Goal: Information Seeking & Learning: Learn about a topic

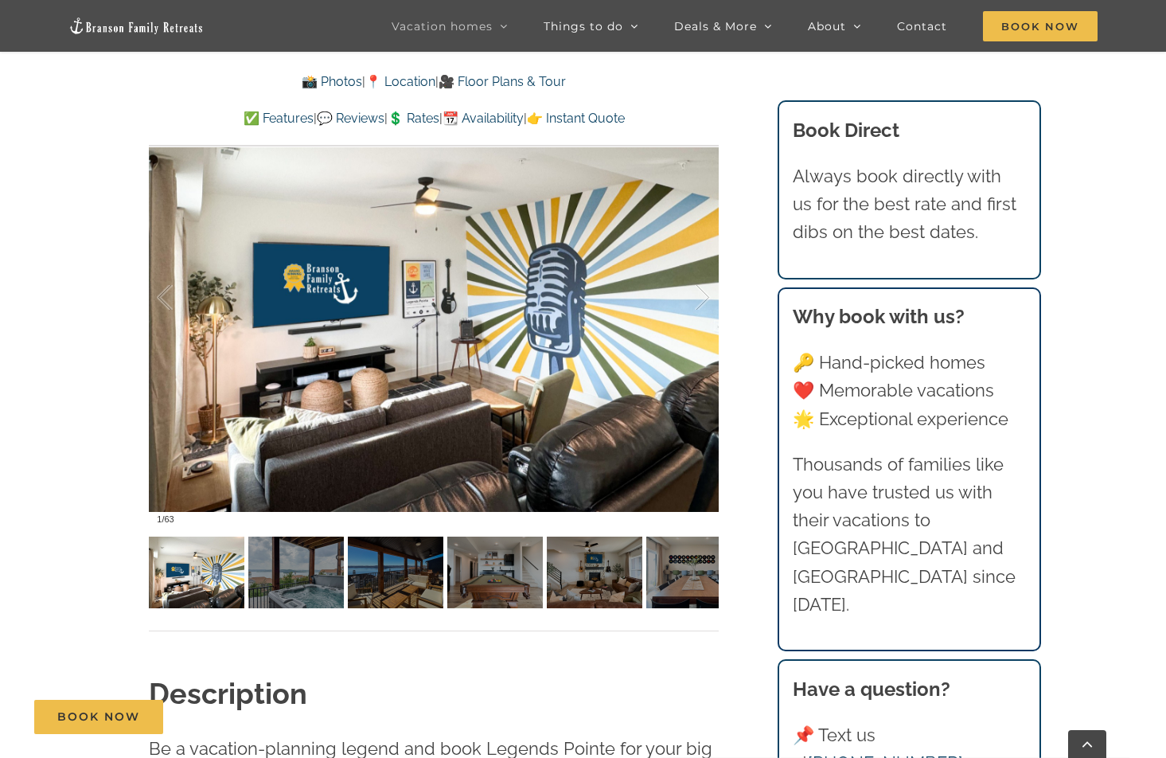
scroll to position [1188, 0]
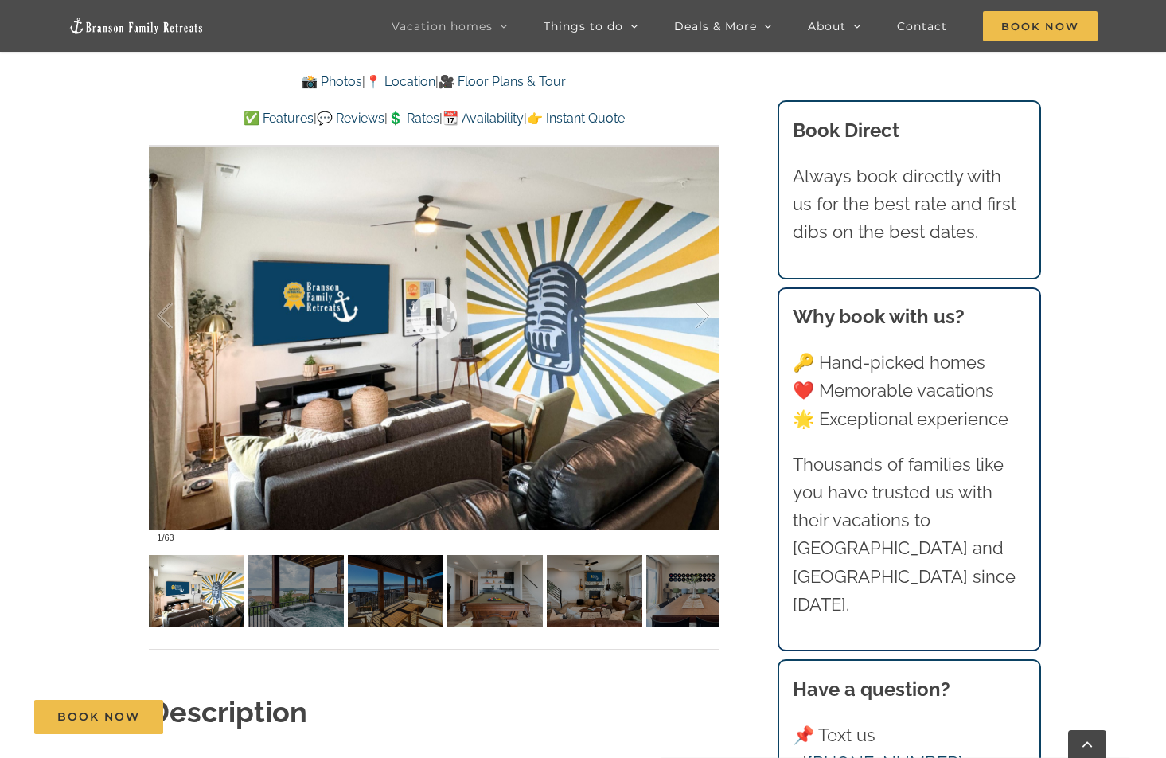
click at [711, 312] on div at bounding box center [434, 316] width 570 height 468
click at [700, 312] on div at bounding box center [685, 316] width 49 height 99
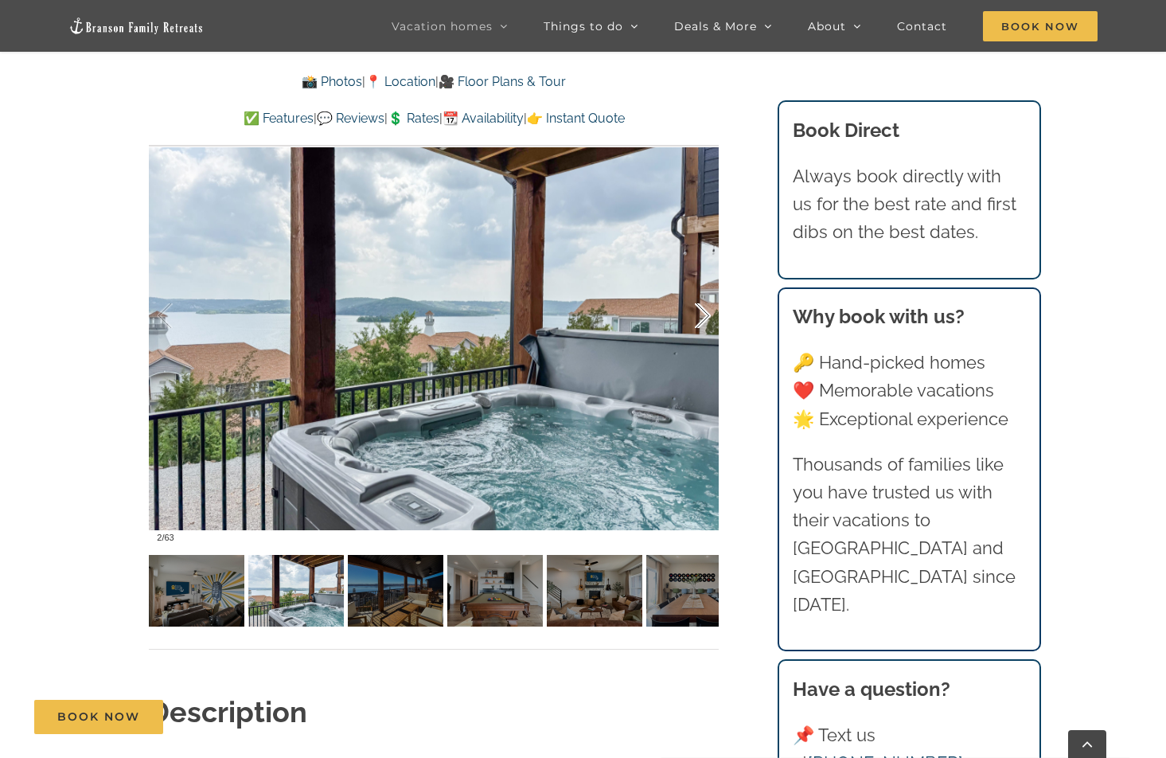
click at [700, 312] on div at bounding box center [685, 316] width 49 height 99
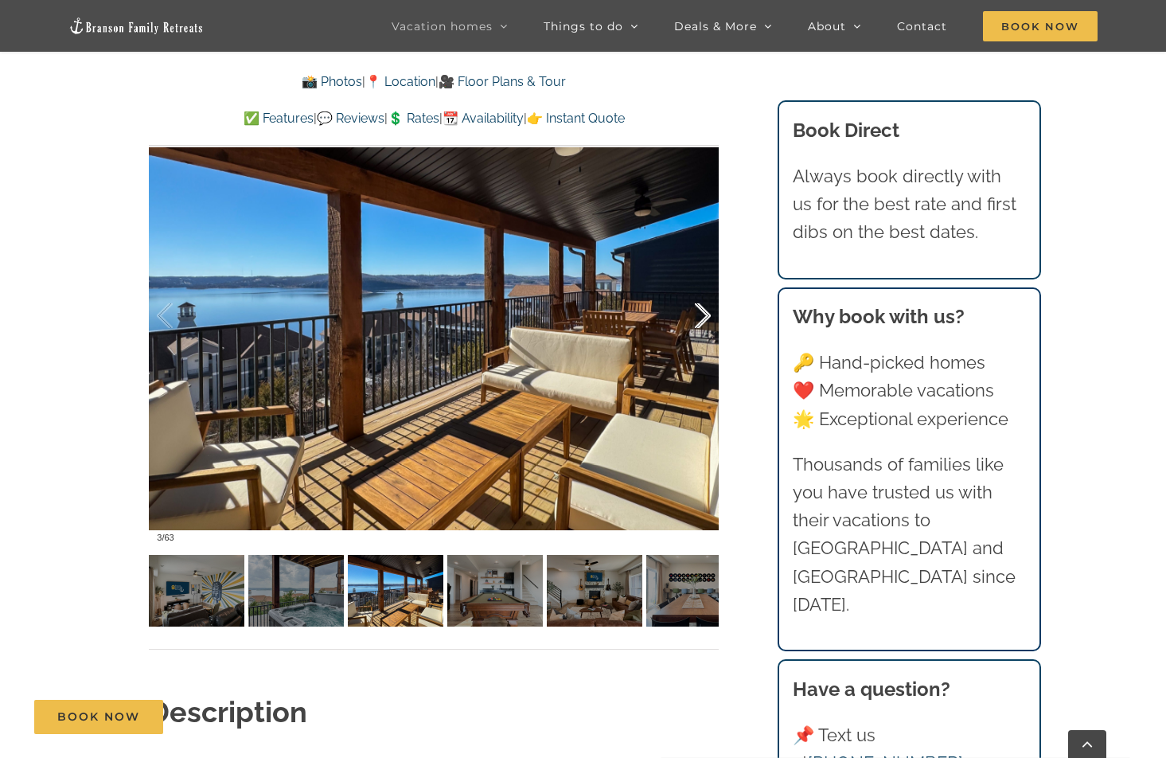
click at [700, 312] on div at bounding box center [685, 316] width 49 height 99
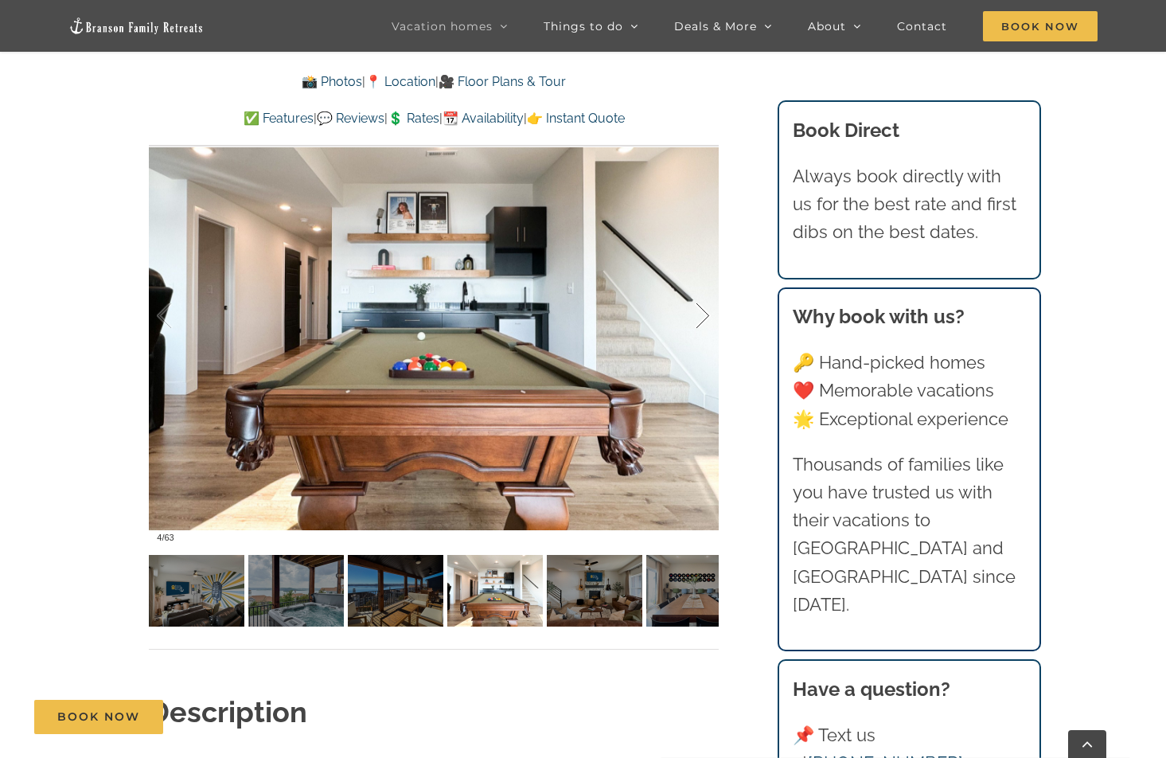
click at [700, 312] on div at bounding box center [685, 316] width 49 height 99
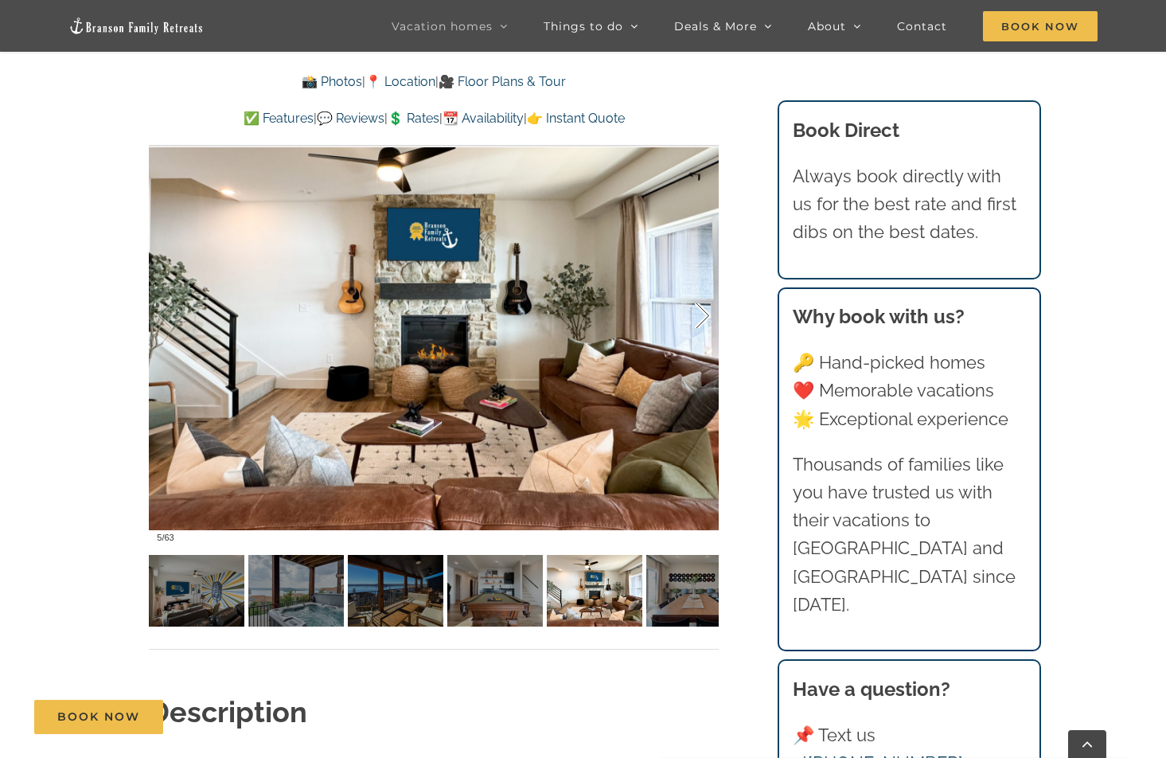
click at [704, 320] on div at bounding box center [685, 316] width 49 height 99
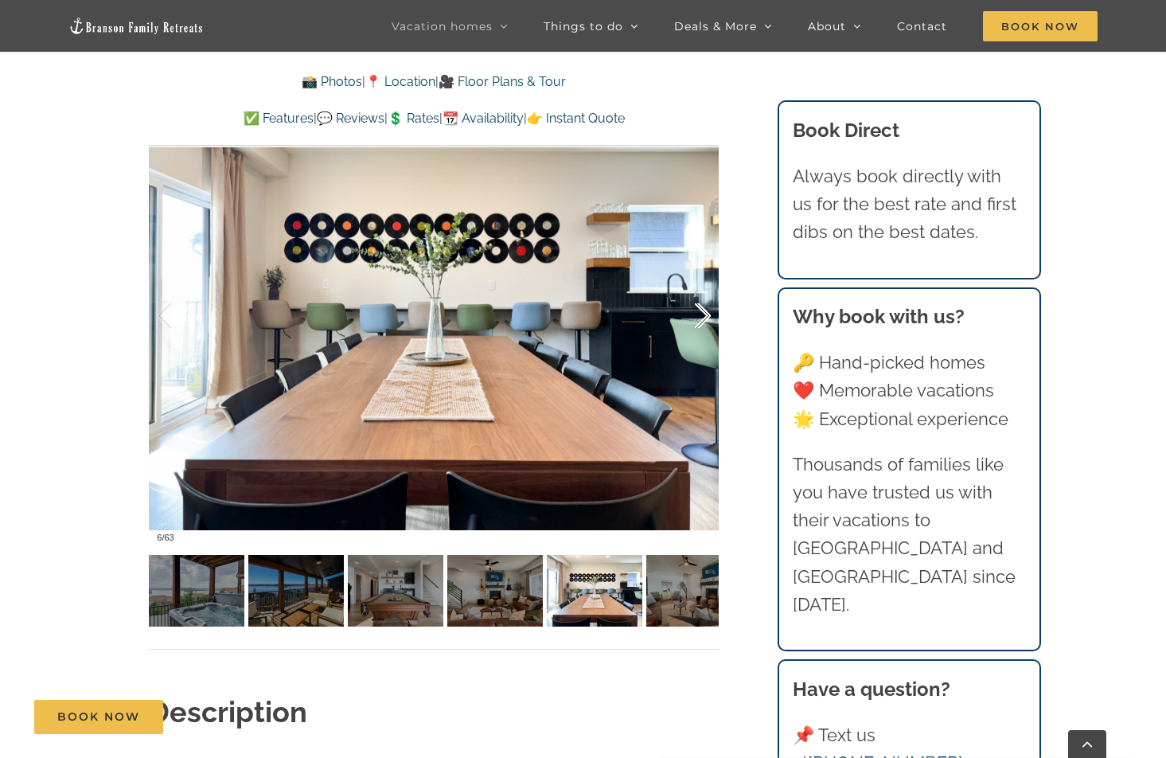
click at [701, 315] on div at bounding box center [685, 316] width 49 height 99
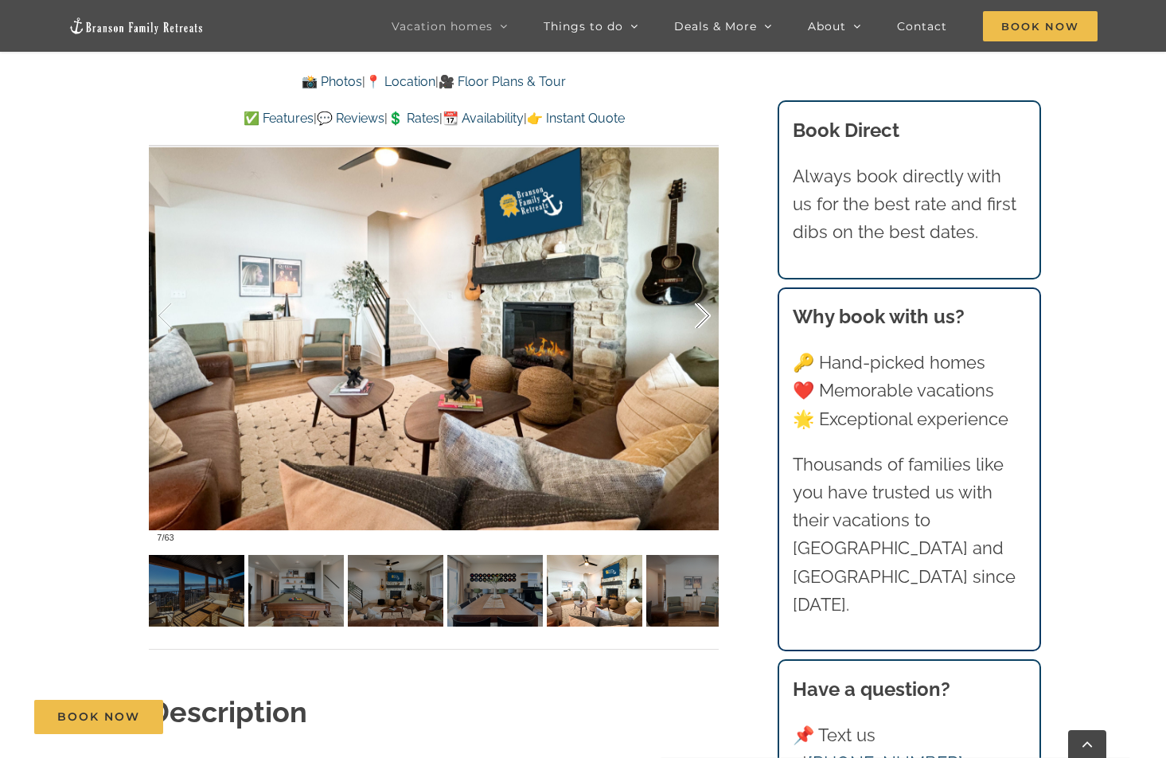
click at [701, 315] on div at bounding box center [685, 316] width 49 height 99
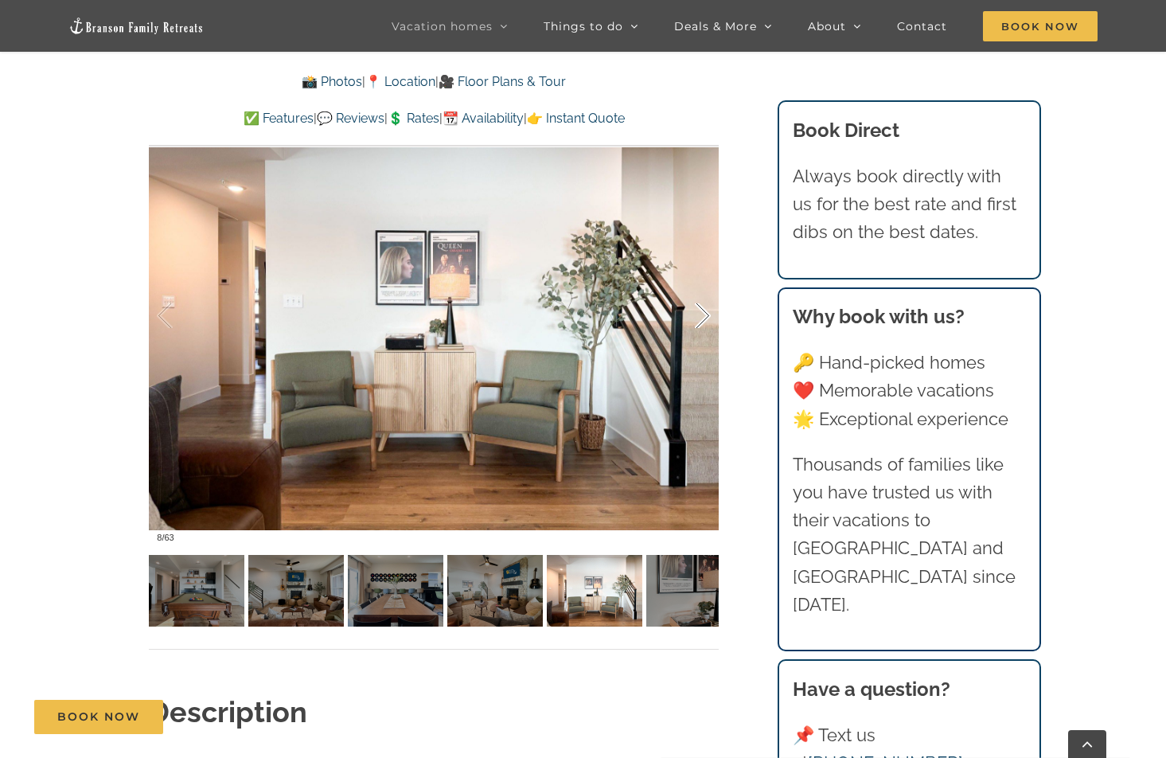
click at [701, 315] on div at bounding box center [685, 316] width 49 height 99
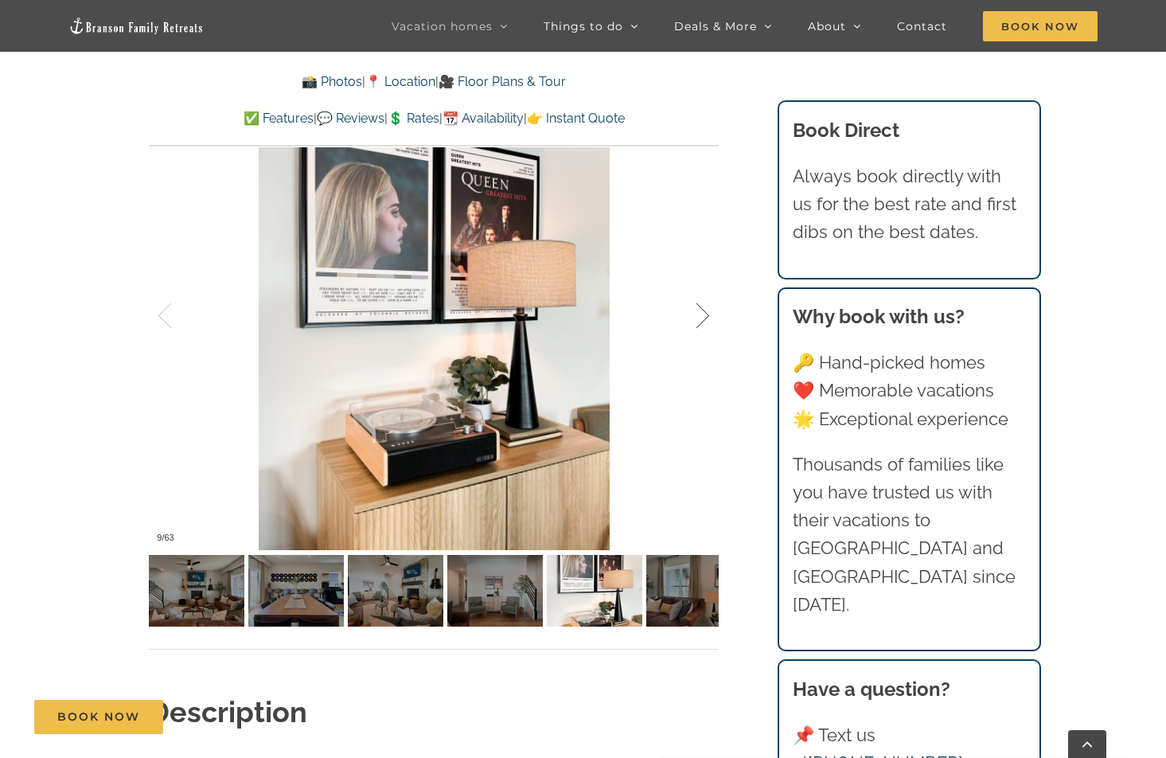
click at [703, 317] on div at bounding box center [685, 316] width 49 height 99
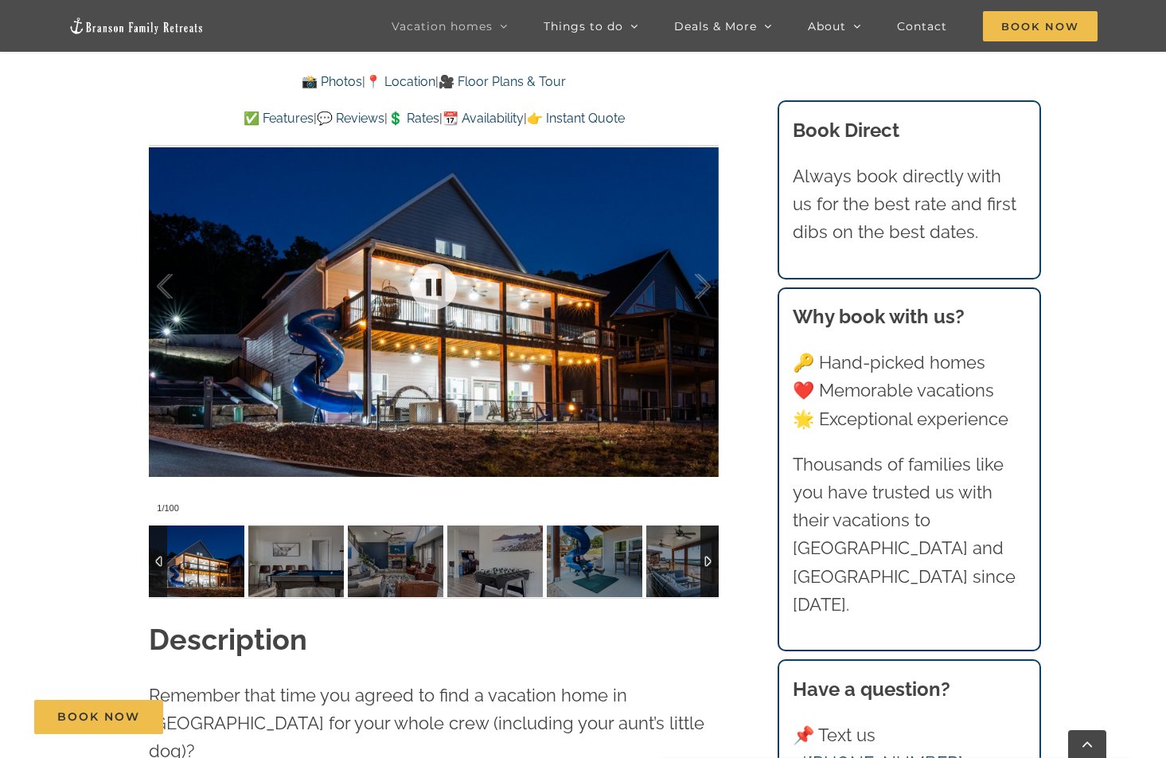
scroll to position [1339, 0]
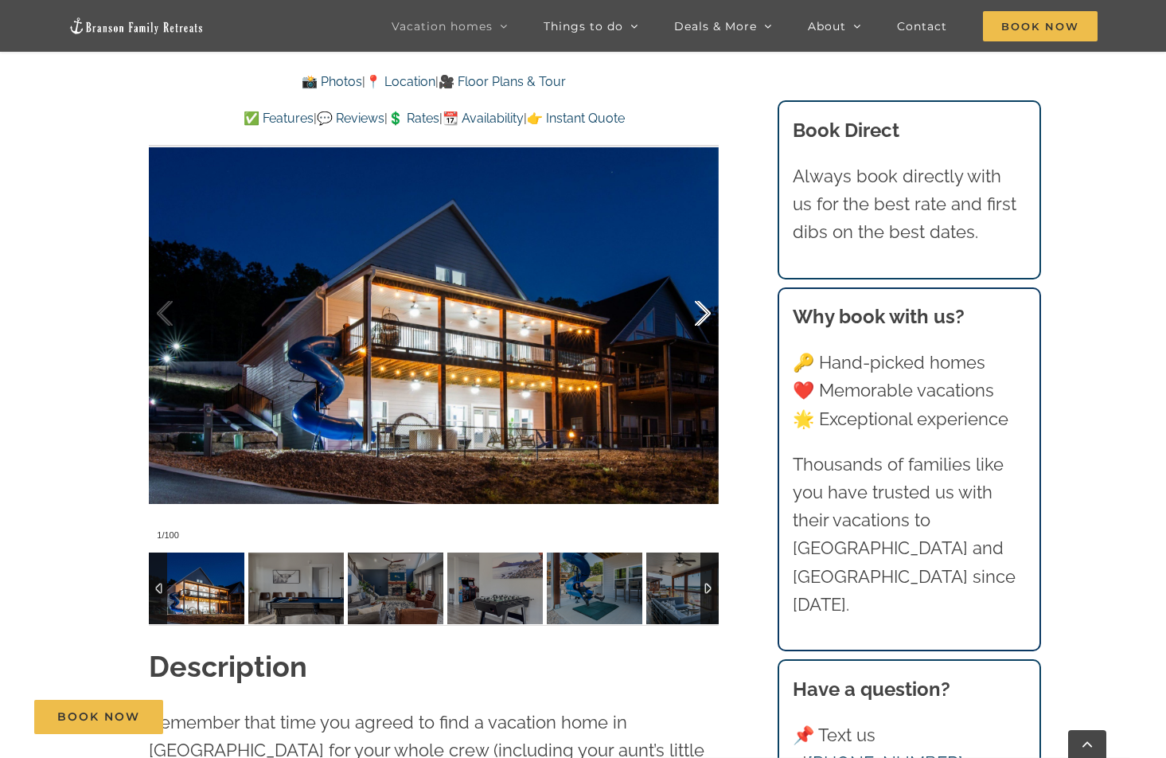
click at [703, 309] on div at bounding box center [685, 313] width 49 height 99
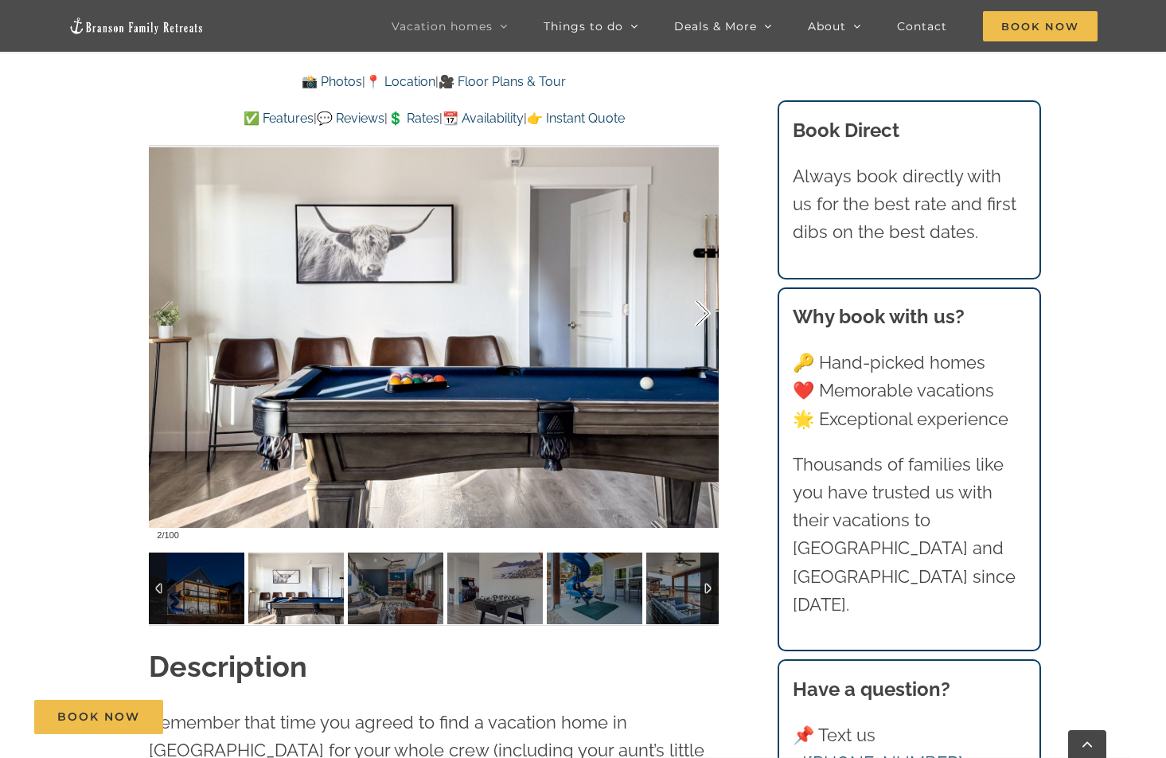
click at [703, 309] on div at bounding box center [685, 313] width 49 height 99
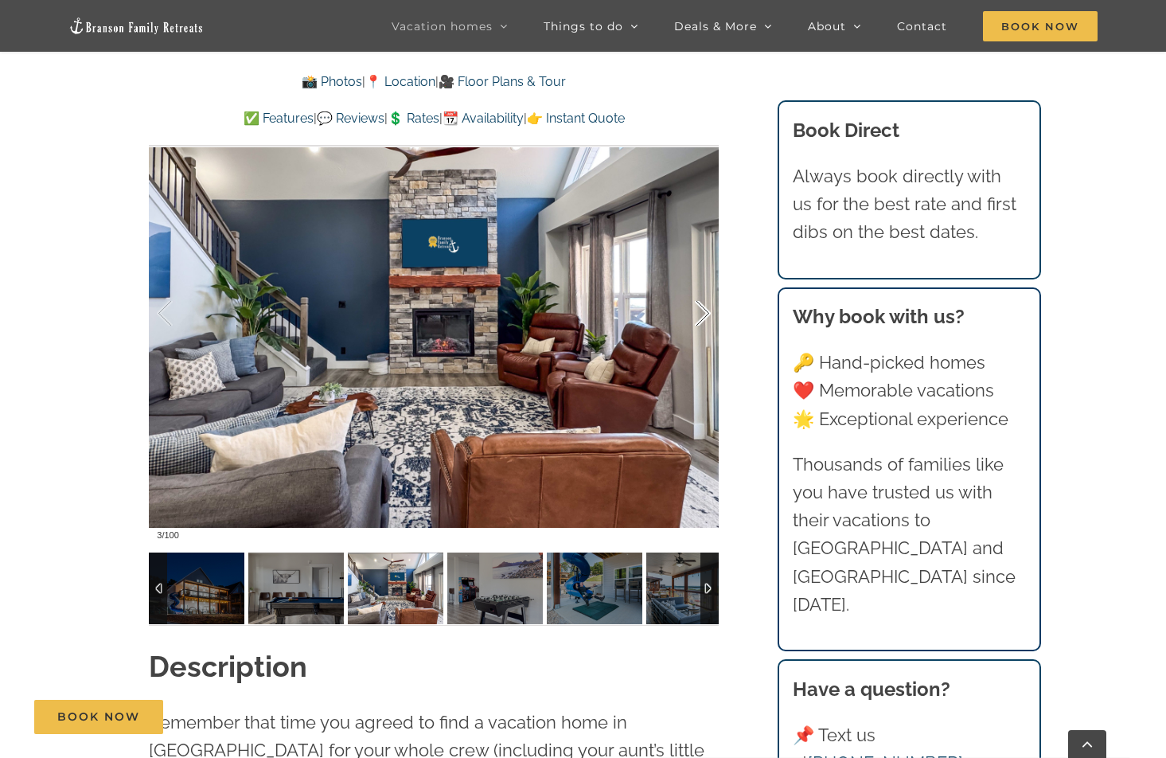
click at [703, 309] on div at bounding box center [685, 313] width 49 height 99
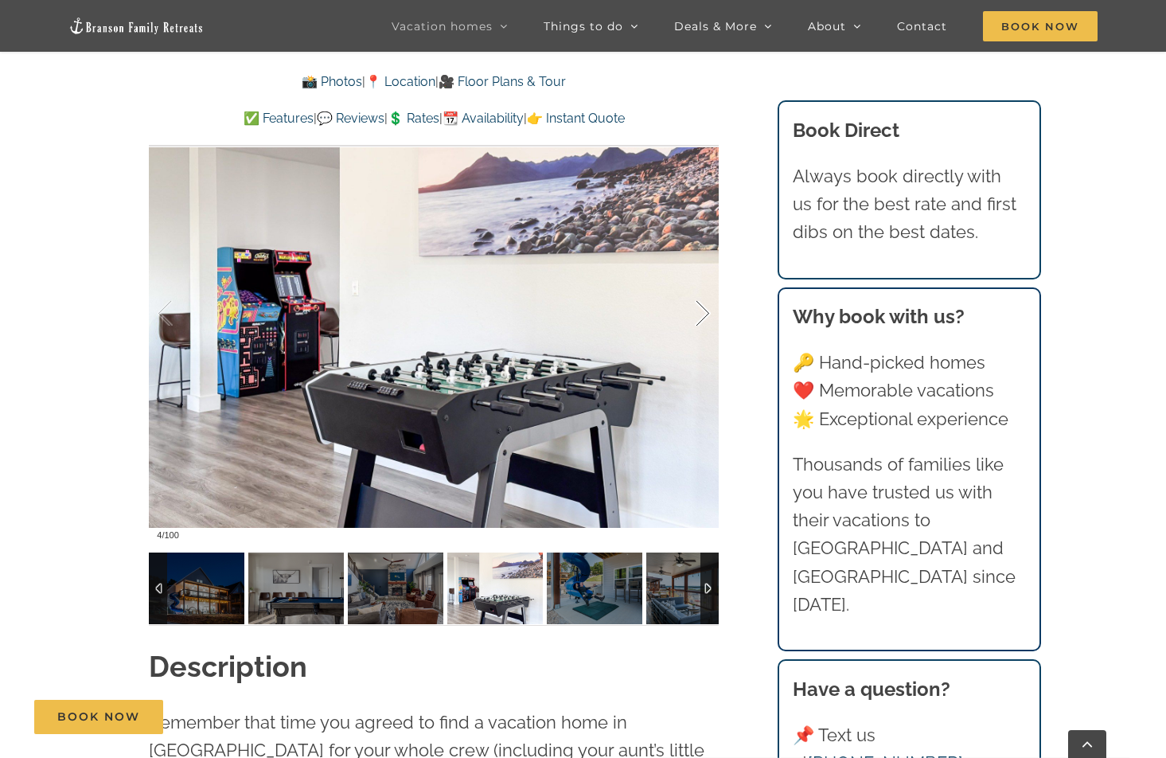
click at [703, 309] on div at bounding box center [685, 313] width 49 height 99
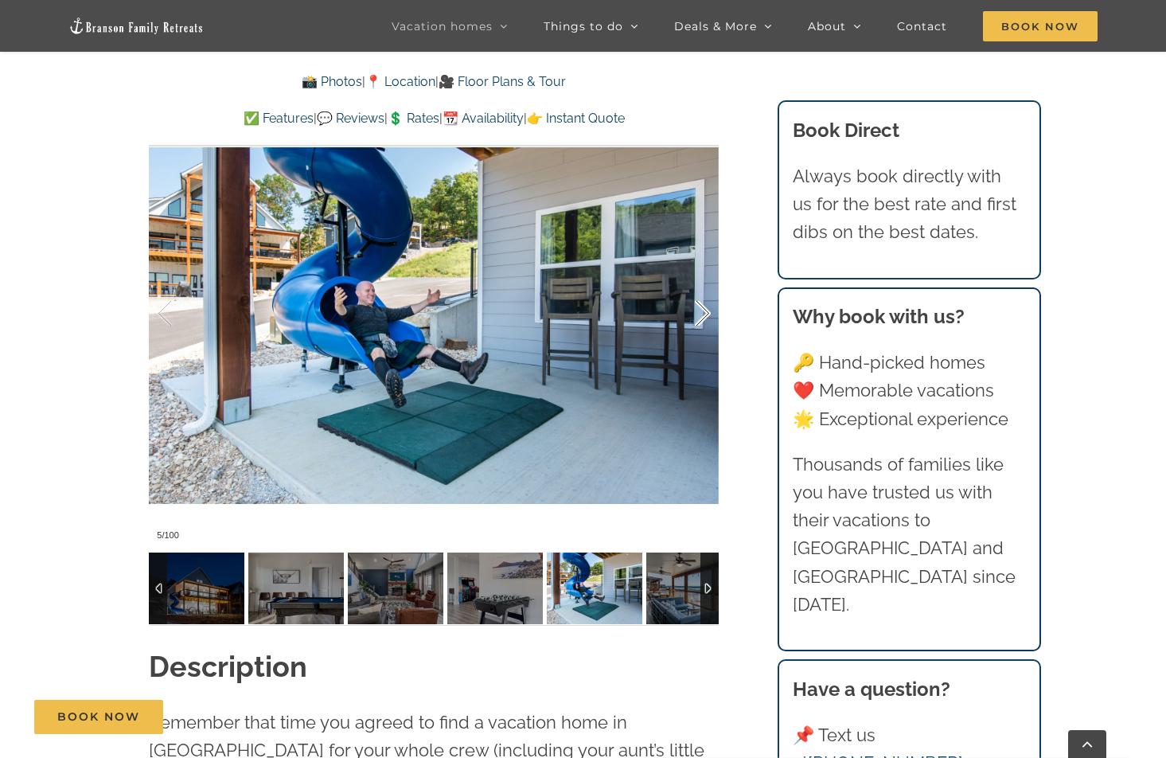
click at [703, 309] on div at bounding box center [685, 313] width 49 height 99
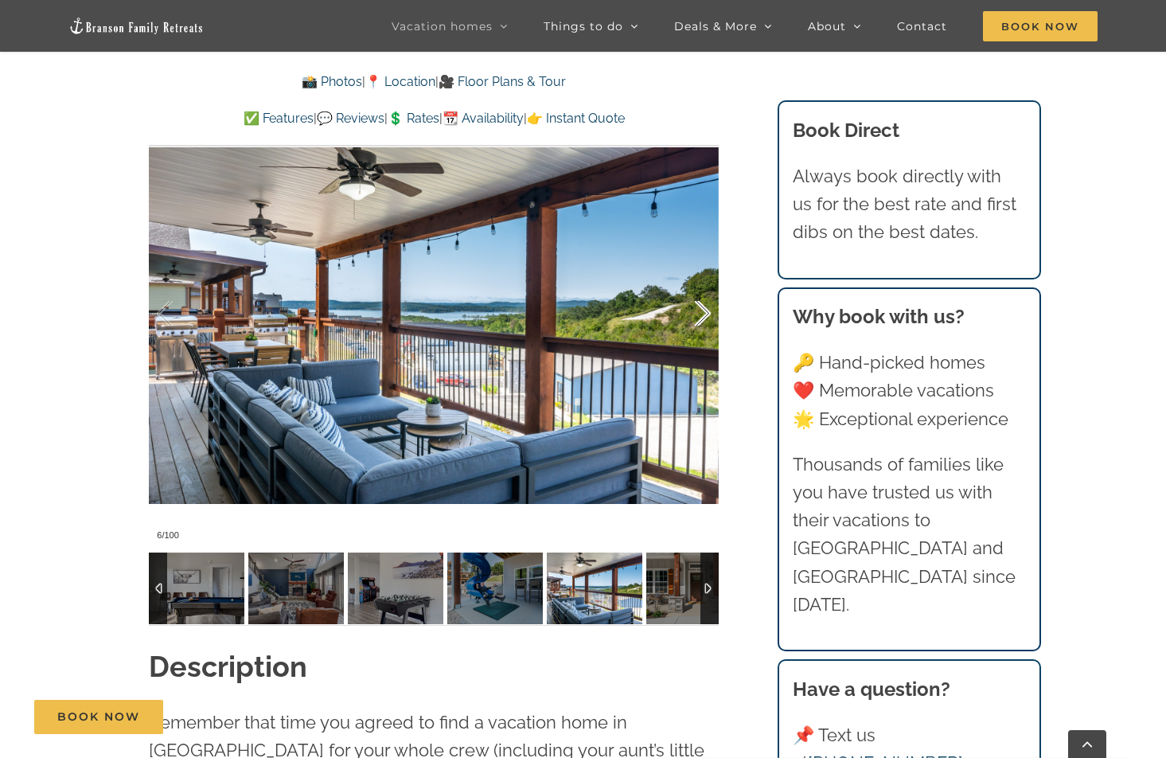
click at [703, 309] on div at bounding box center [685, 313] width 49 height 99
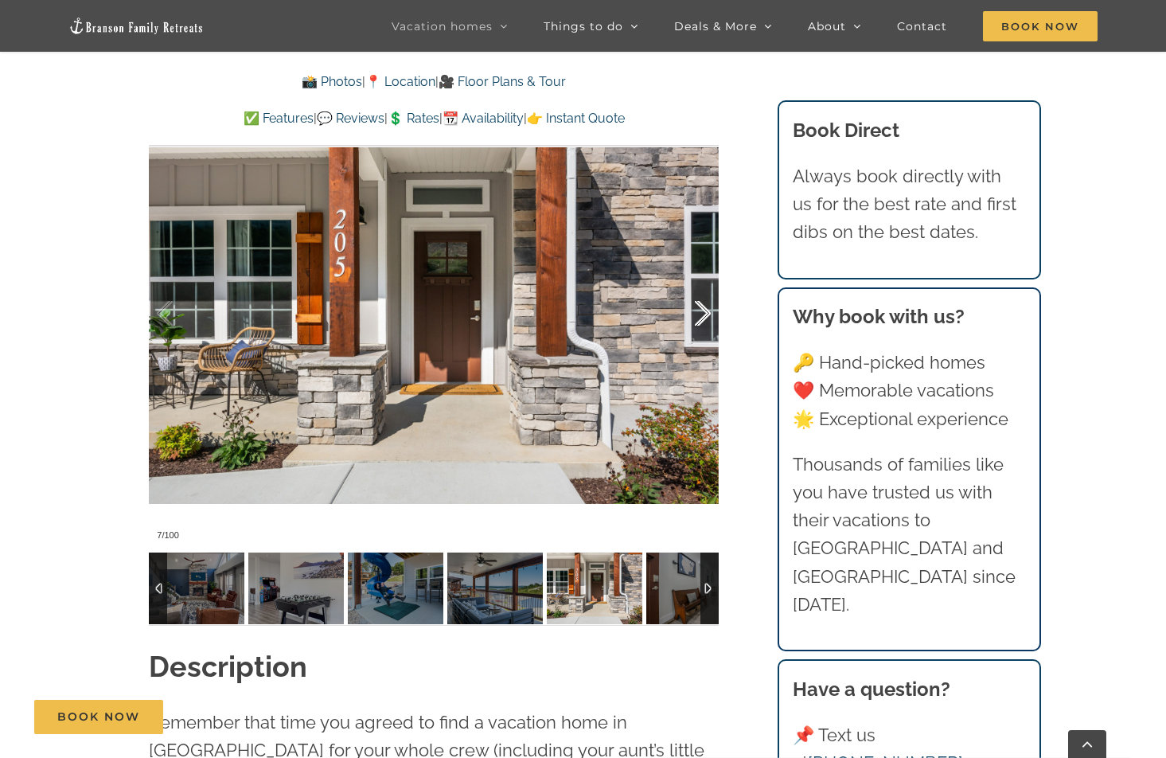
click at [703, 309] on div at bounding box center [685, 313] width 49 height 99
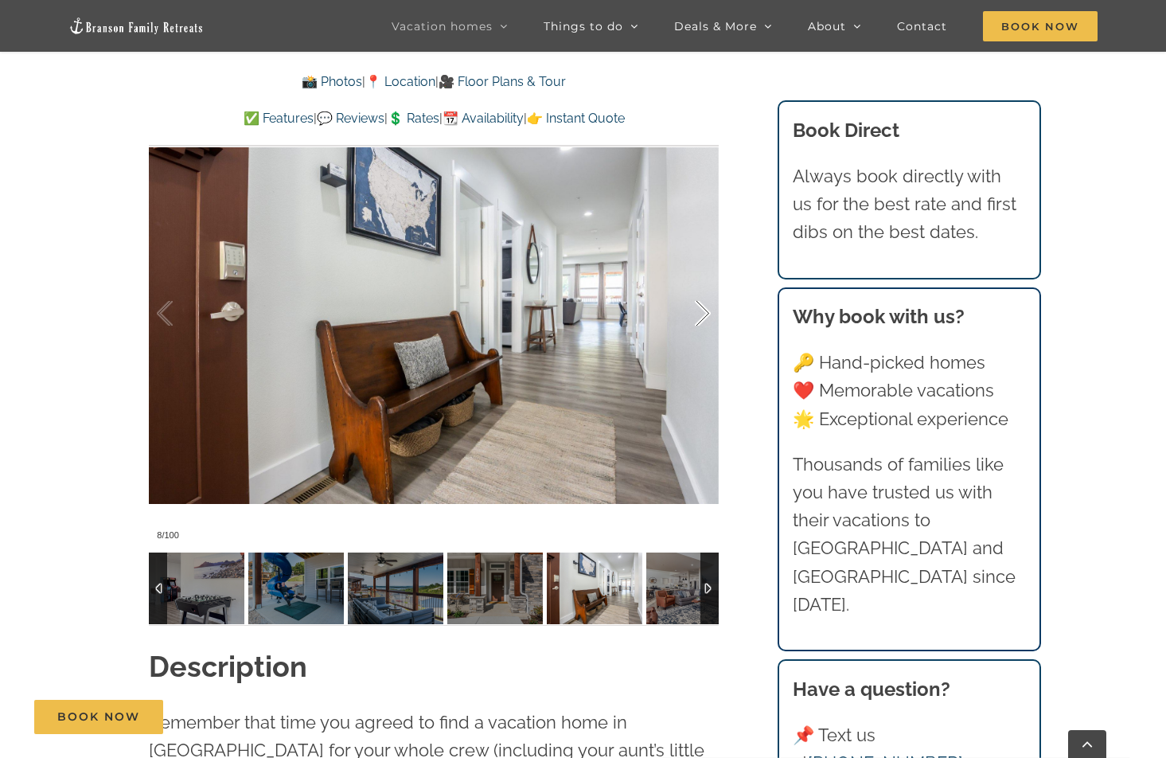
click at [703, 309] on div at bounding box center [685, 313] width 49 height 99
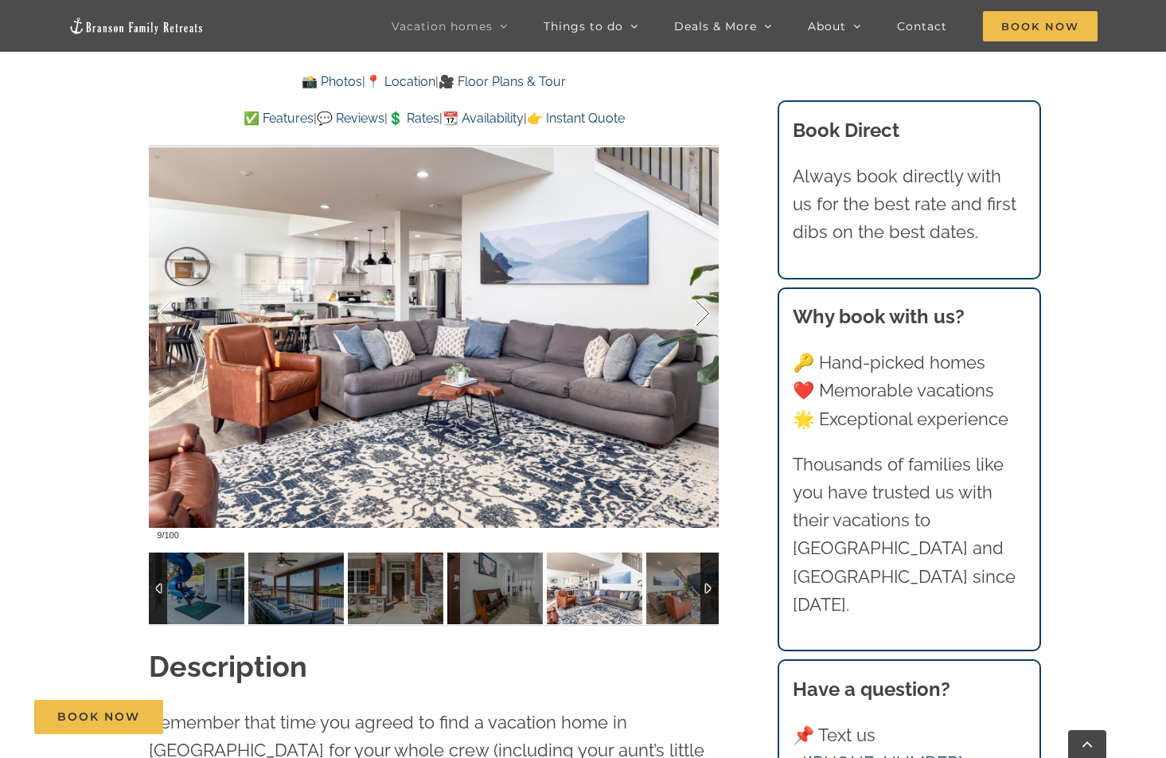
click at [703, 309] on div at bounding box center [685, 313] width 49 height 99
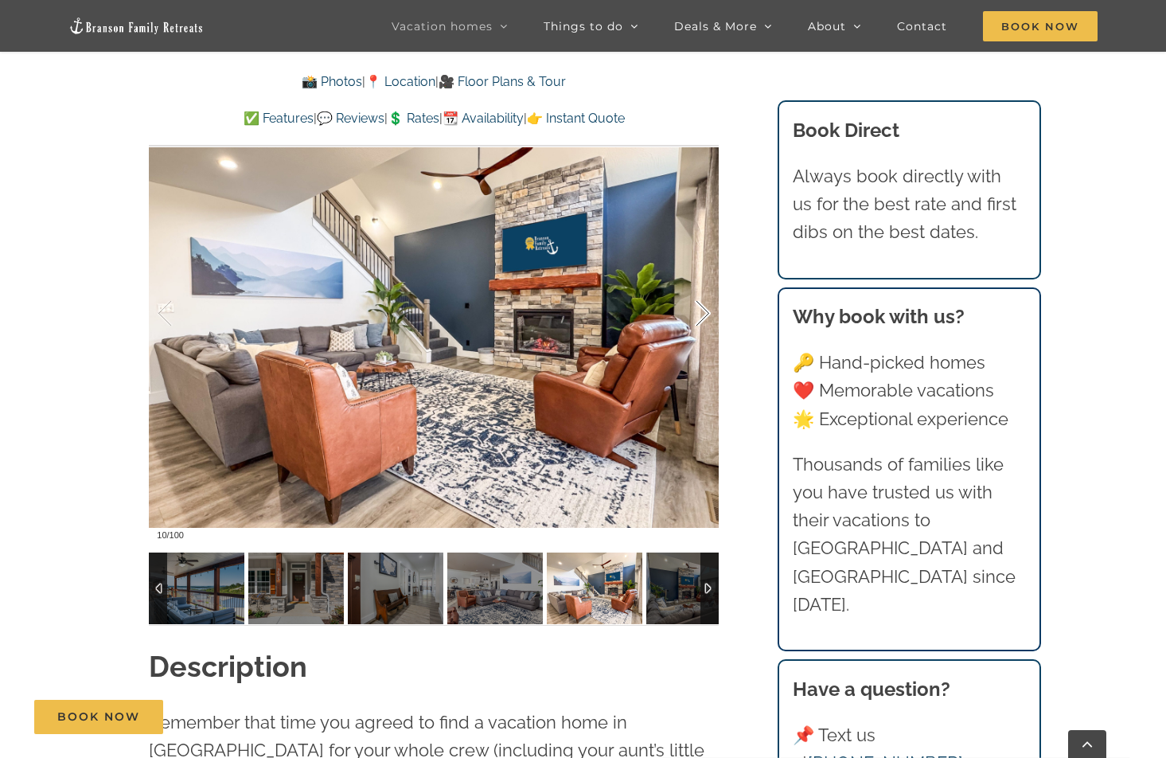
click at [703, 309] on div at bounding box center [685, 313] width 49 height 99
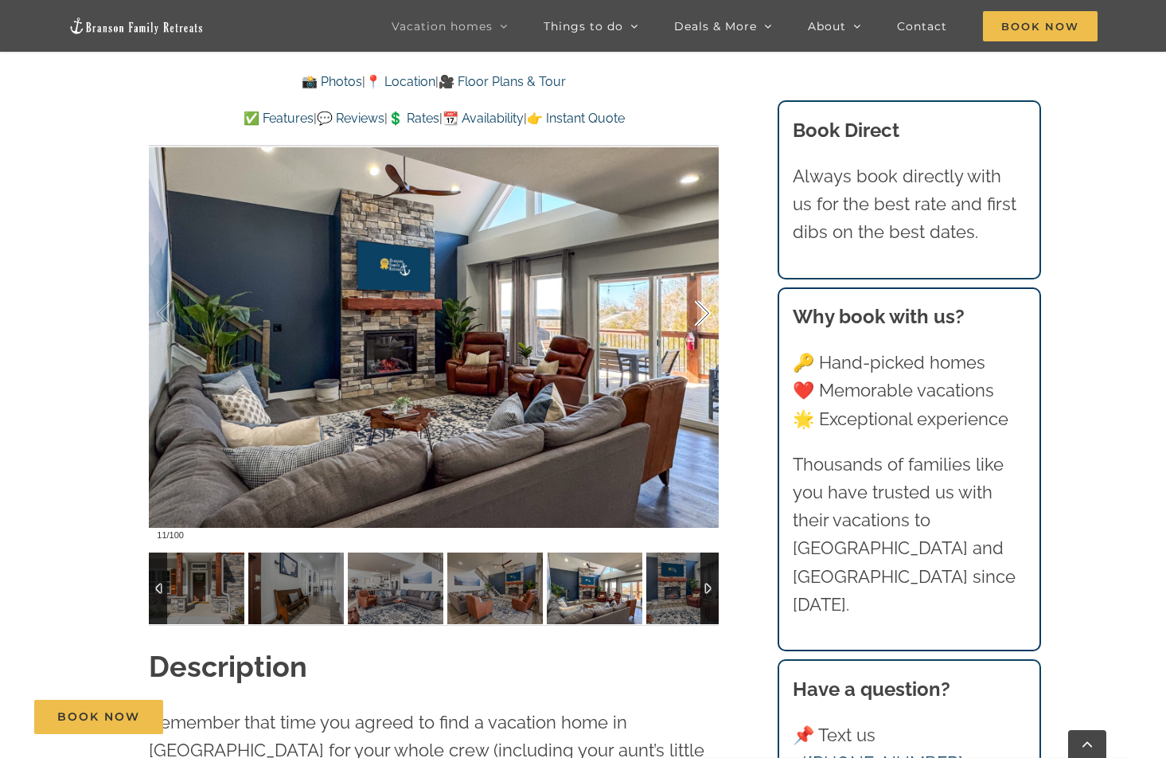
click at [703, 309] on div at bounding box center [685, 313] width 49 height 99
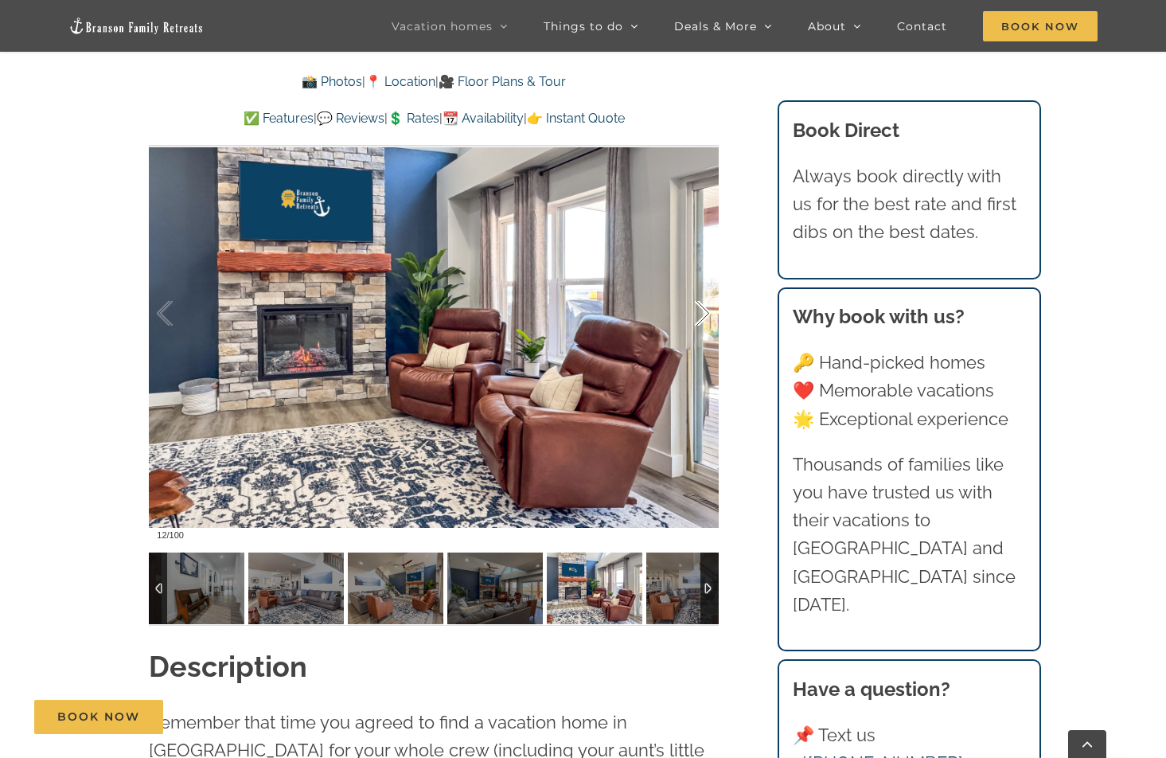
click at [703, 309] on div at bounding box center [685, 313] width 49 height 99
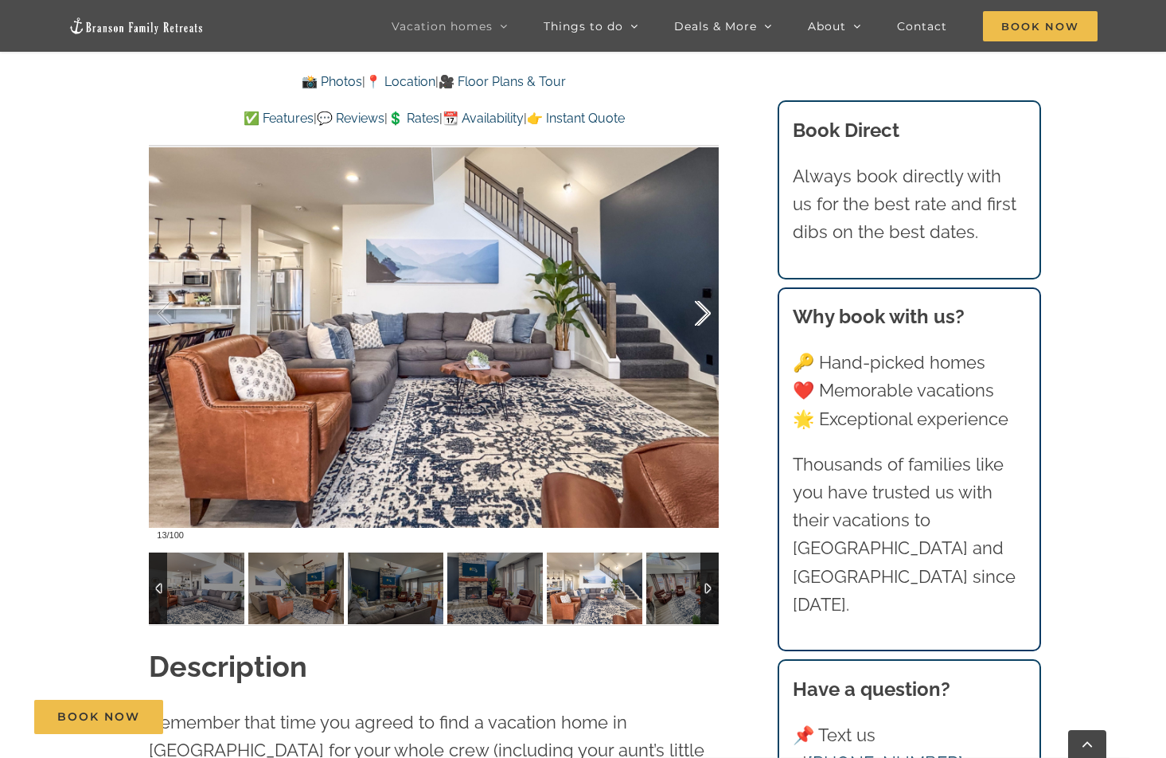
click at [703, 309] on div at bounding box center [685, 313] width 49 height 99
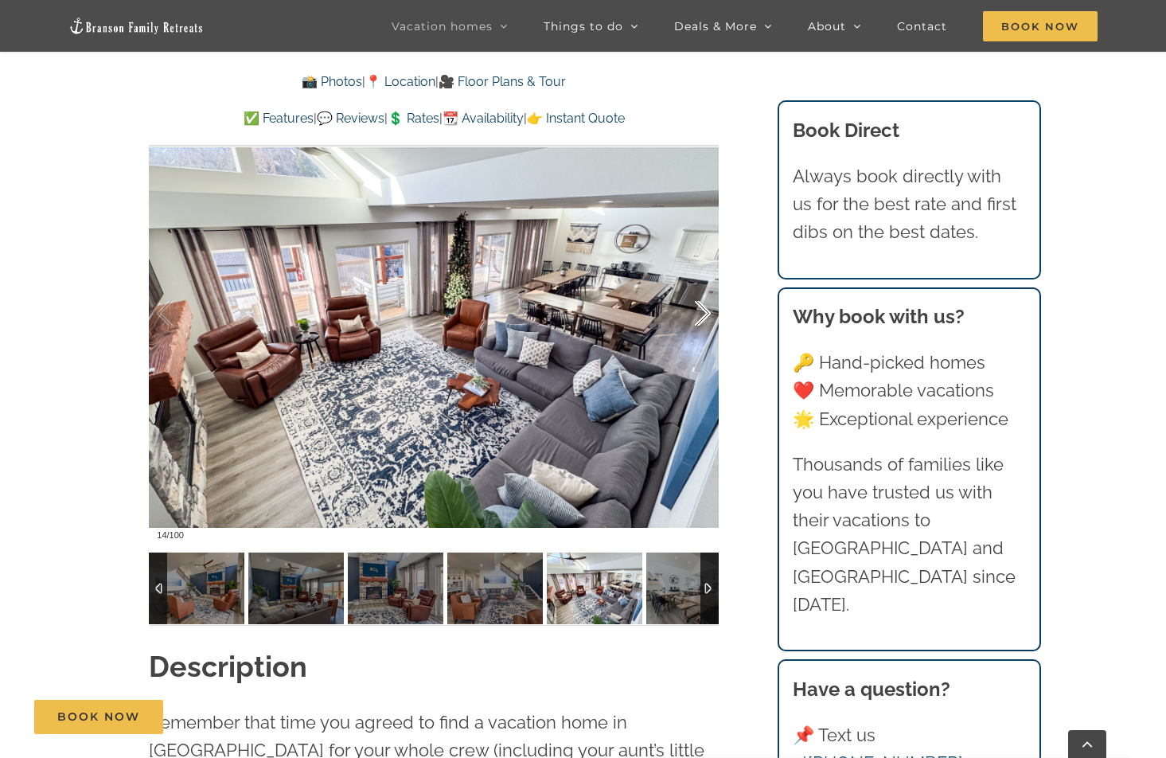
click at [711, 311] on div at bounding box center [685, 313] width 49 height 99
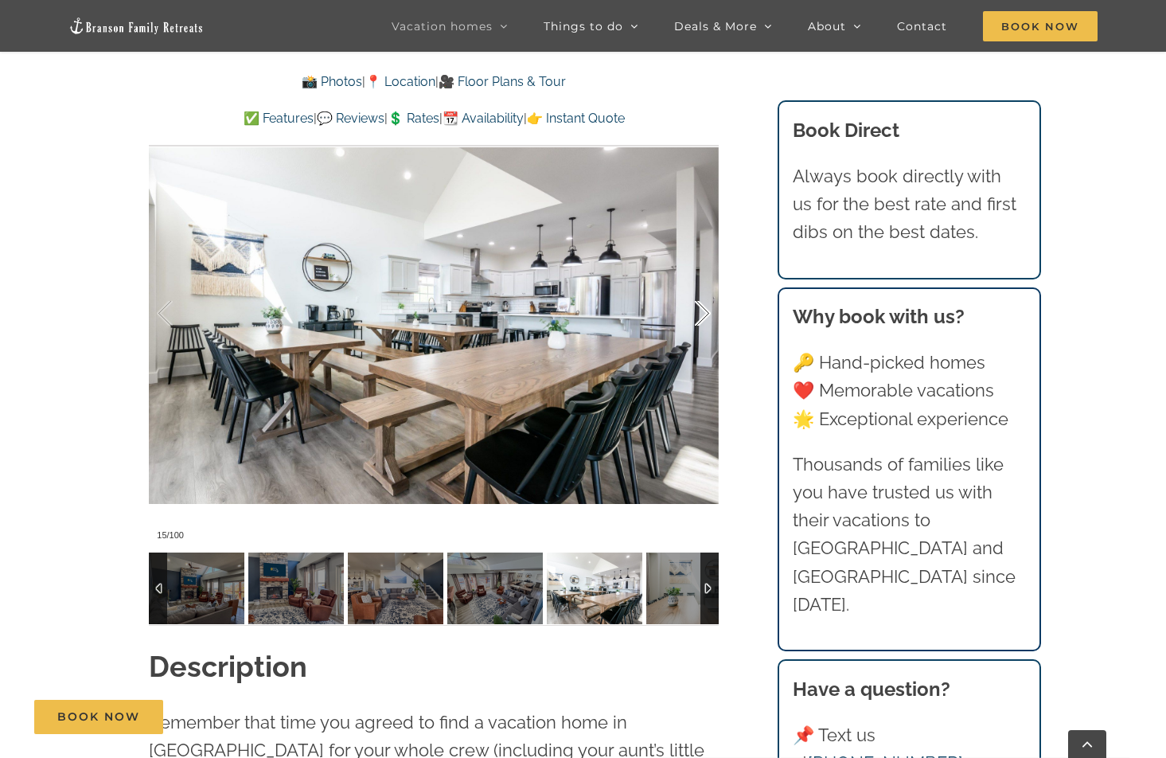
click at [707, 314] on div at bounding box center [685, 313] width 49 height 99
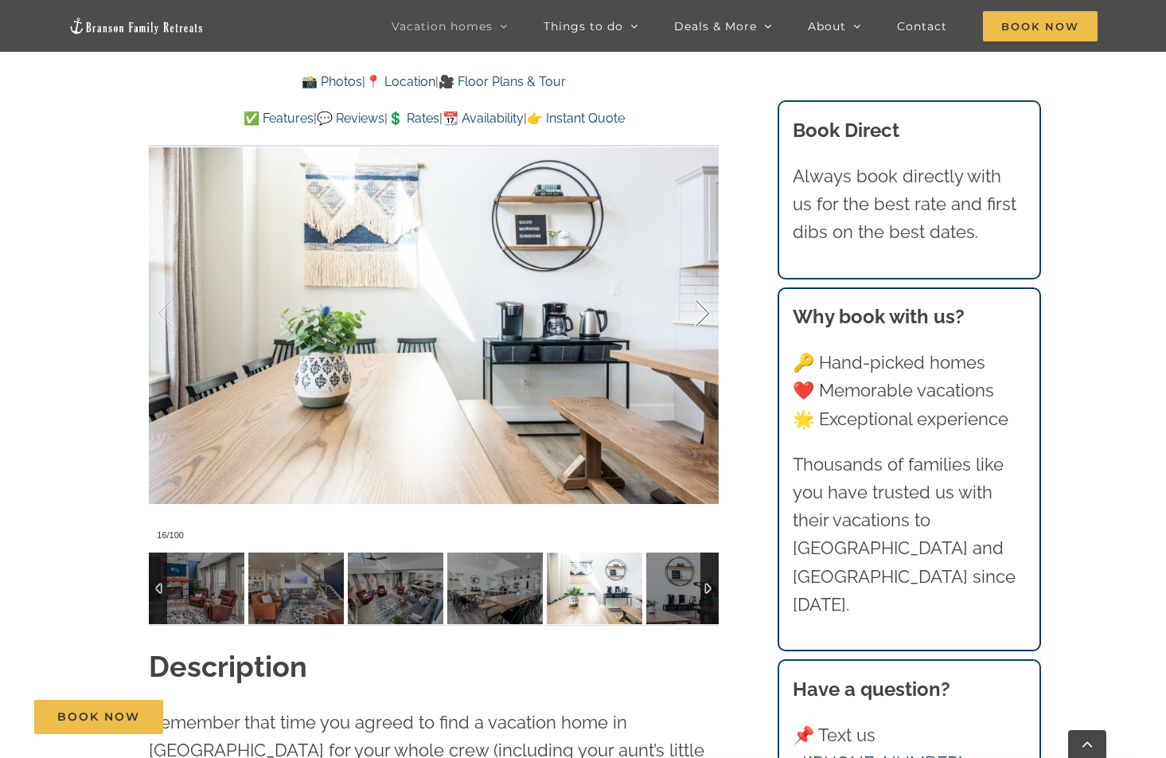
click at [707, 314] on div at bounding box center [685, 313] width 49 height 99
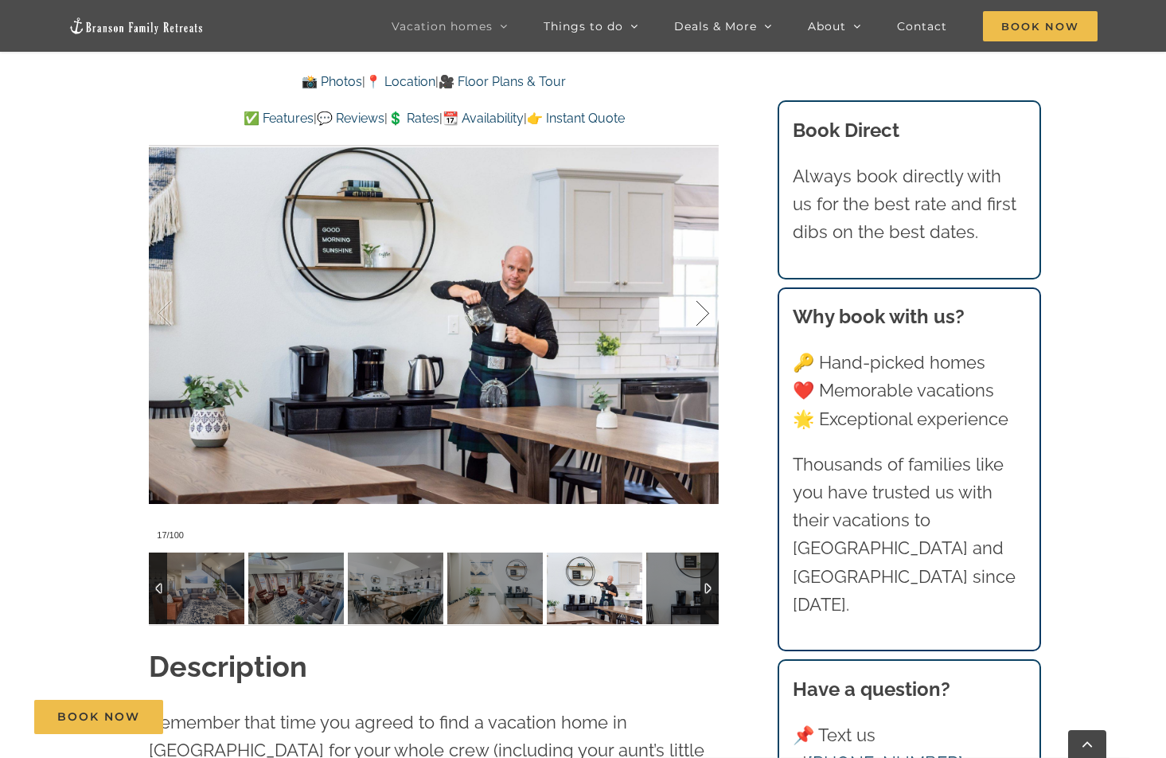
click at [707, 314] on div at bounding box center [685, 313] width 49 height 99
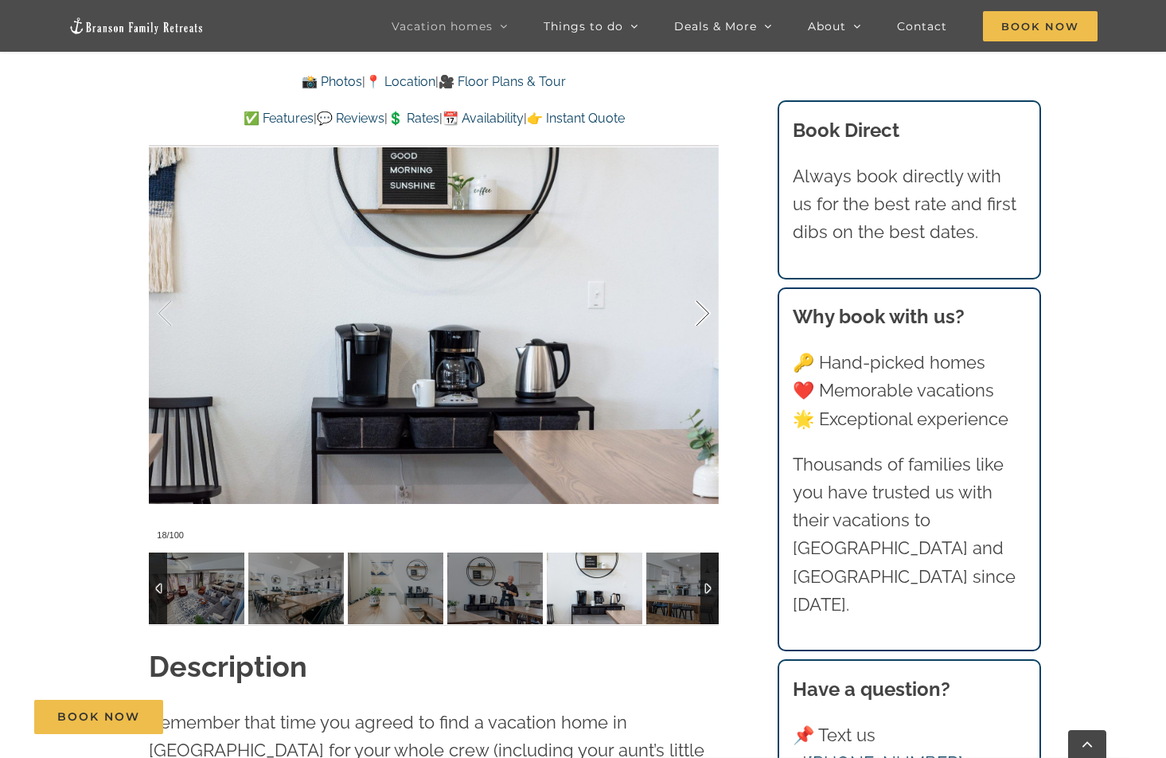
click at [707, 314] on div at bounding box center [685, 313] width 49 height 99
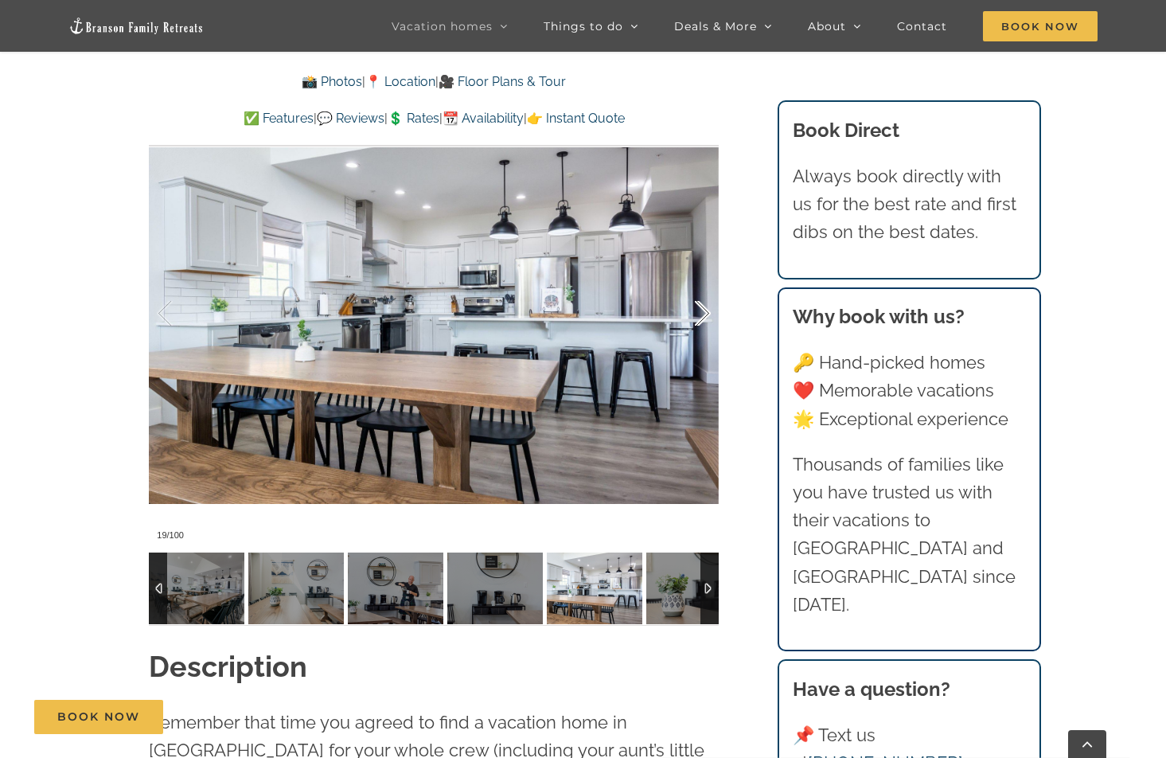
click at [710, 312] on div at bounding box center [685, 313] width 49 height 99
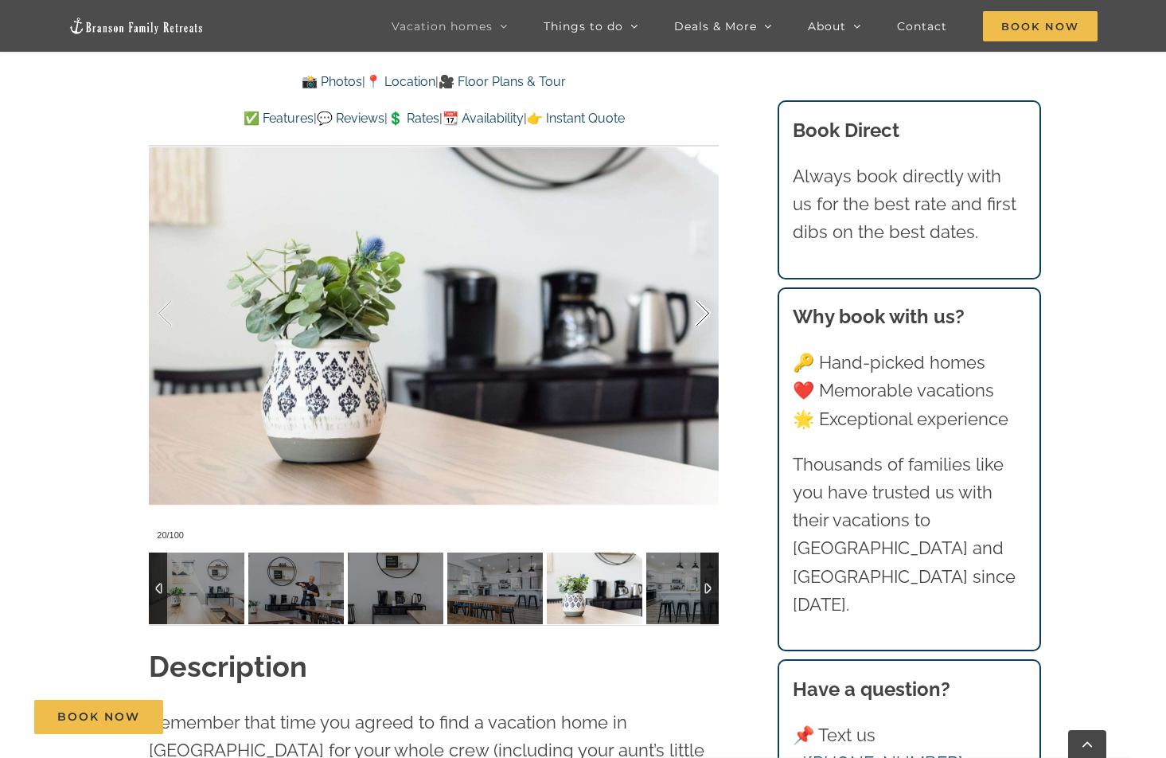
click at [710, 312] on div at bounding box center [685, 313] width 49 height 99
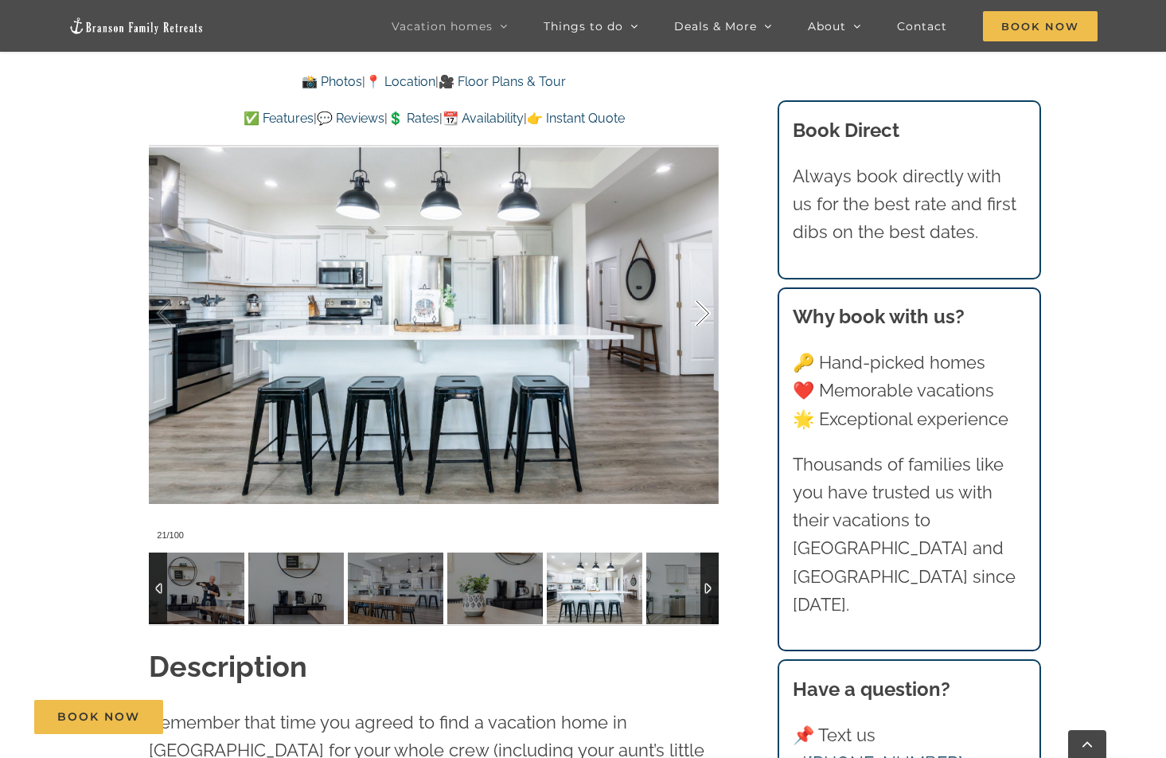
click at [703, 311] on div at bounding box center [685, 313] width 49 height 99
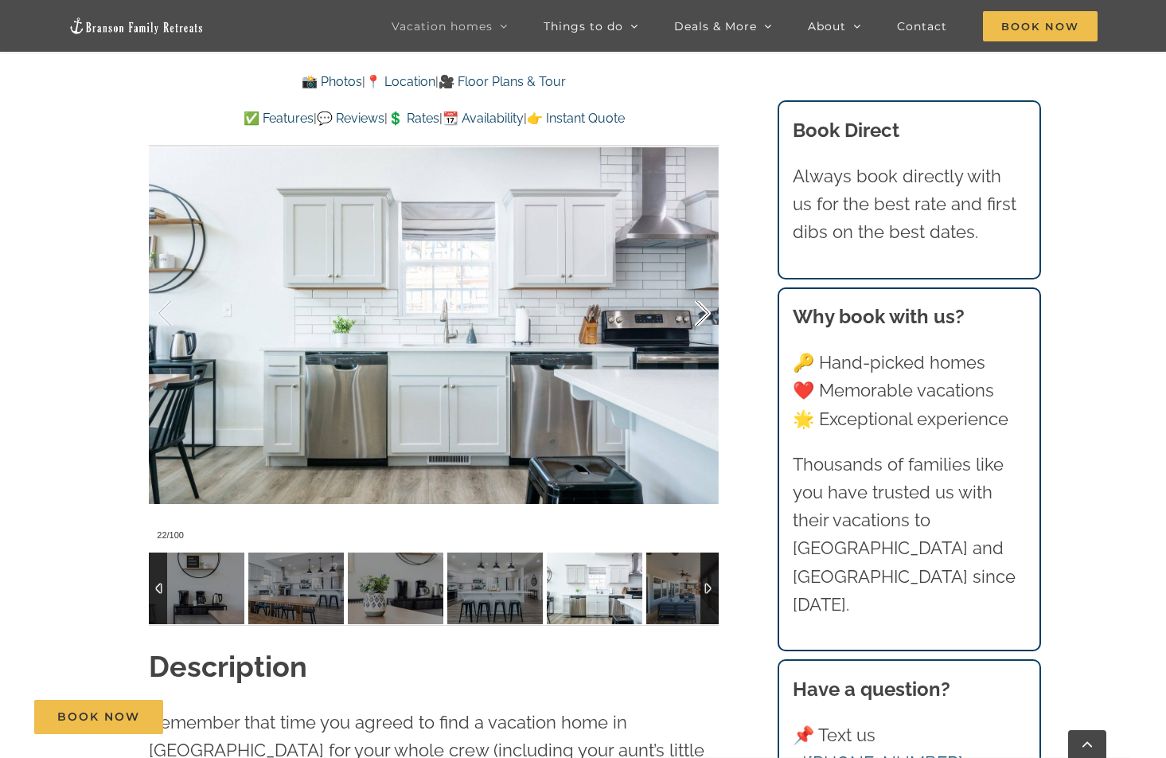
click at [704, 310] on div at bounding box center [685, 313] width 49 height 99
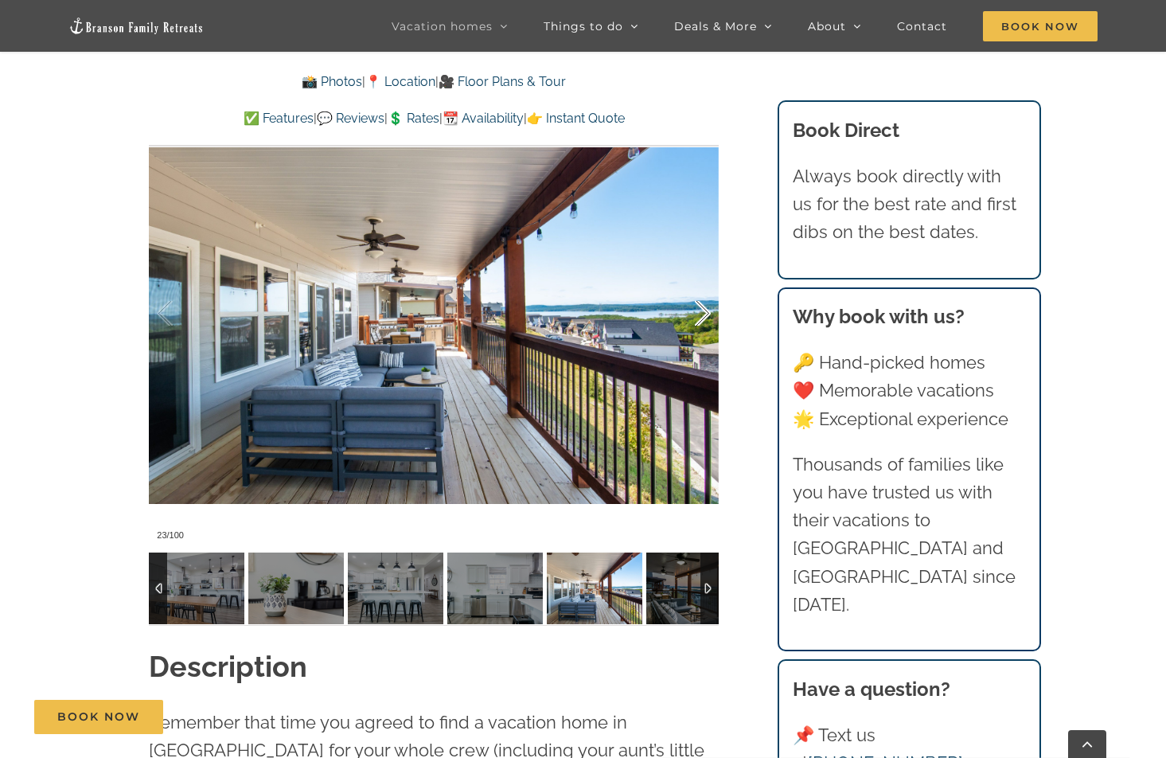
click at [706, 314] on div at bounding box center [685, 313] width 49 height 99
